Goal: Use online tool/utility

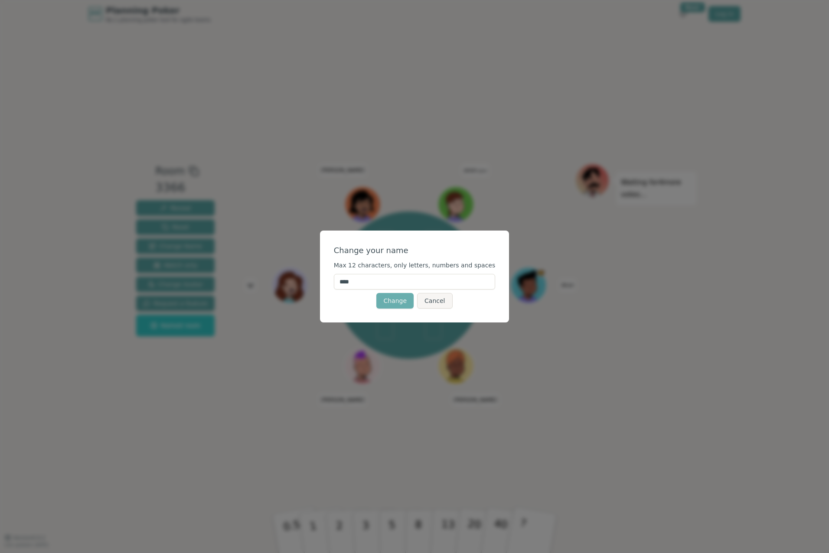
click at [403, 305] on button "Change" at bounding box center [394, 301] width 37 height 16
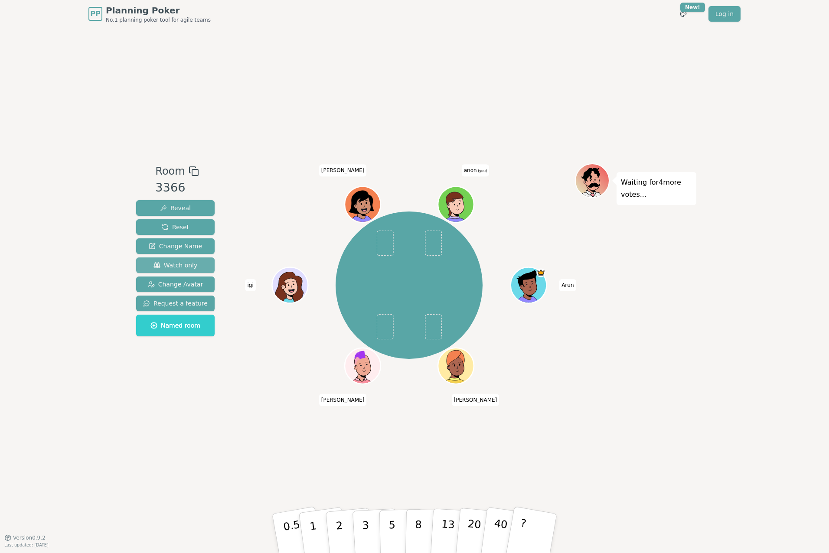
click at [187, 263] on span "Watch only" at bounding box center [175, 265] width 44 height 9
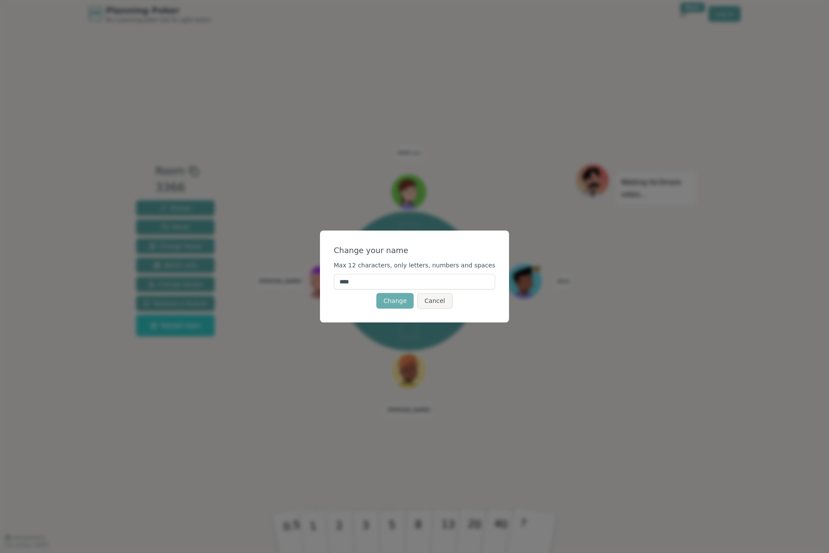
click at [393, 308] on button "Change" at bounding box center [394, 301] width 37 height 16
